Goal: Check status: Check status

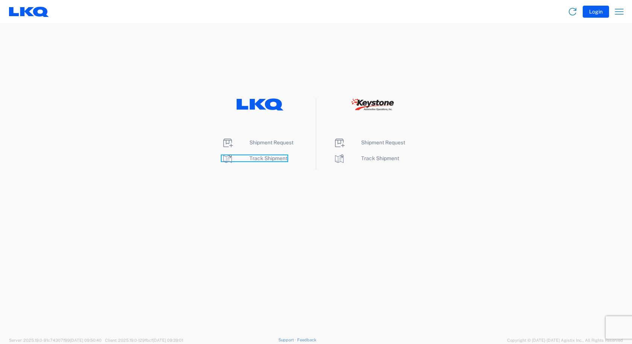
click at [259, 157] on span "Track Shipment" at bounding box center [269, 158] width 38 height 6
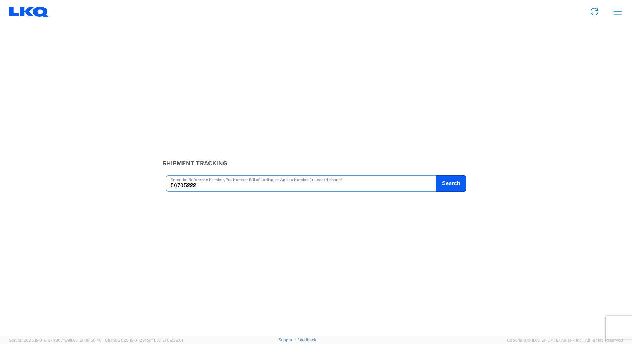
type input "56705222"
